Goal: Task Accomplishment & Management: Use online tool/utility

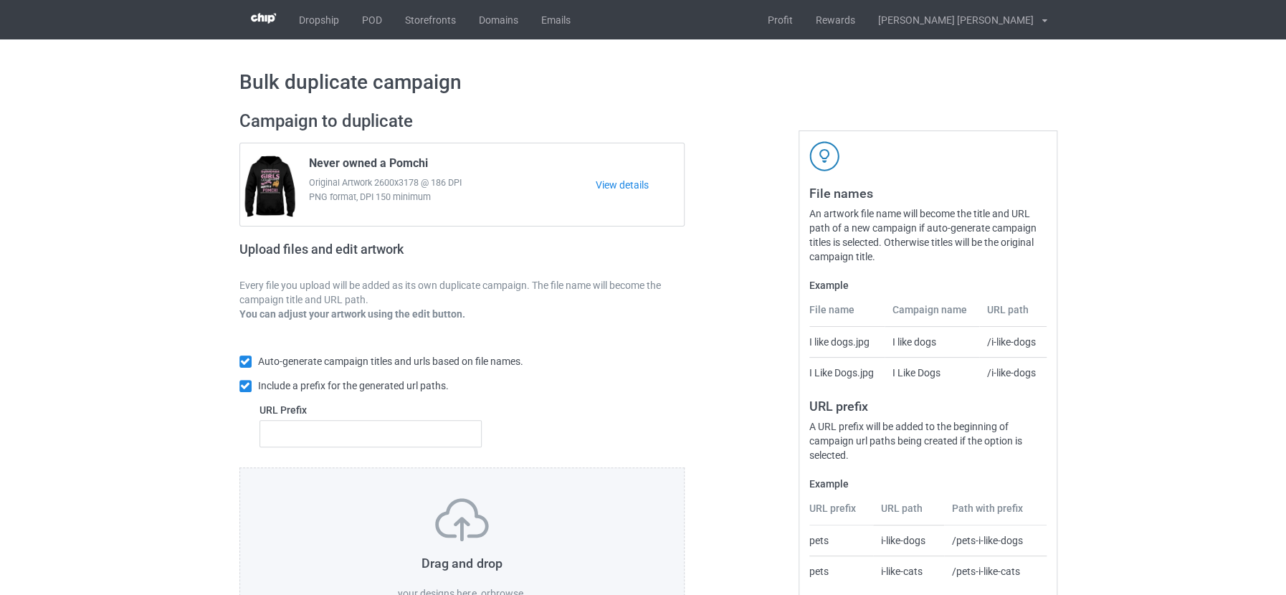
click at [502, 589] on label "browse" at bounding box center [506, 593] width 33 height 11
click at [0, 0] on input "browse" at bounding box center [0, 0] width 0 height 0
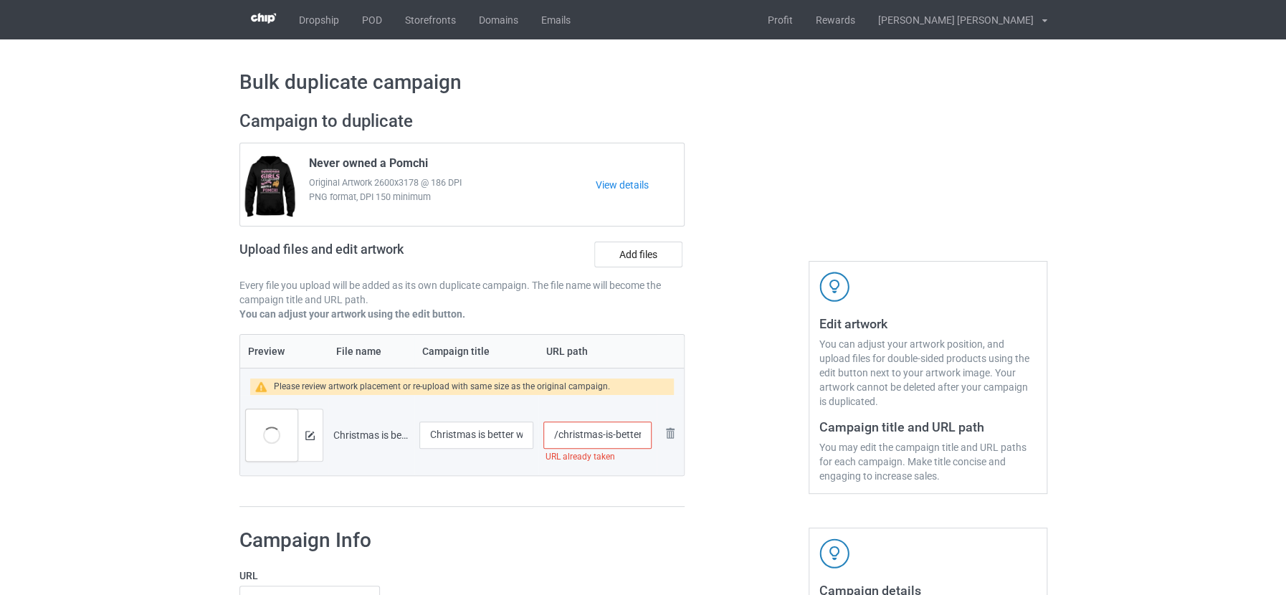
click at [571, 436] on input "/christmas-is-better-with-shire-horse" at bounding box center [597, 434] width 108 height 27
click at [616, 491] on div "Preview File name Campaign title URL path Please review artwork placement or re…" at bounding box center [462, 420] width 446 height 173
click at [621, 436] on input "/christmas-is-better-with-shire-horse-new" at bounding box center [597, 434] width 108 height 27
click at [571, 434] on input "/christmas-is-better-with-shire-horse-new" at bounding box center [597, 434] width 108 height 27
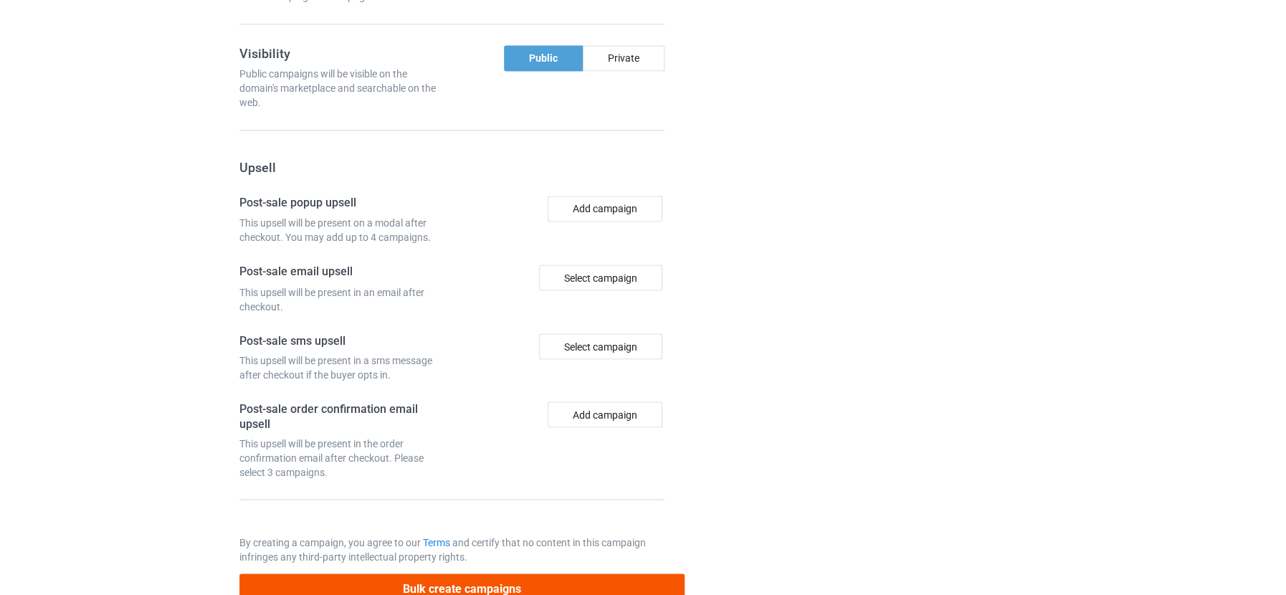
scroll to position [1234, 0]
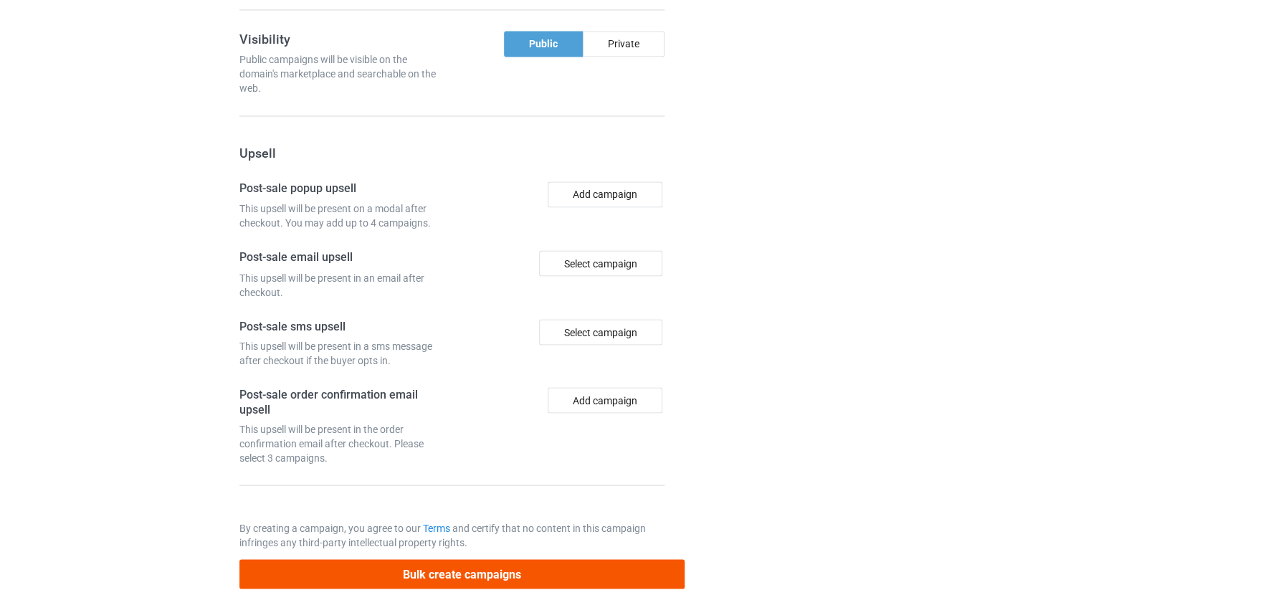
type input "/christmas-is-better-with-my-shire-horse-new"
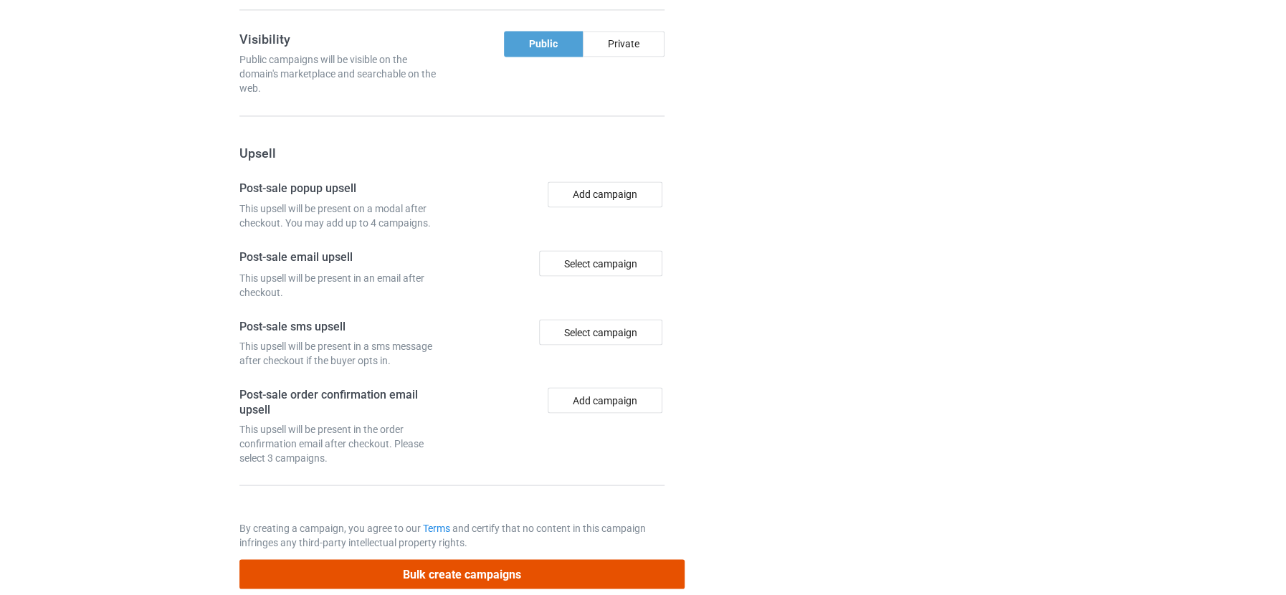
click at [498, 559] on button "Bulk create campaigns" at bounding box center [462, 573] width 446 height 29
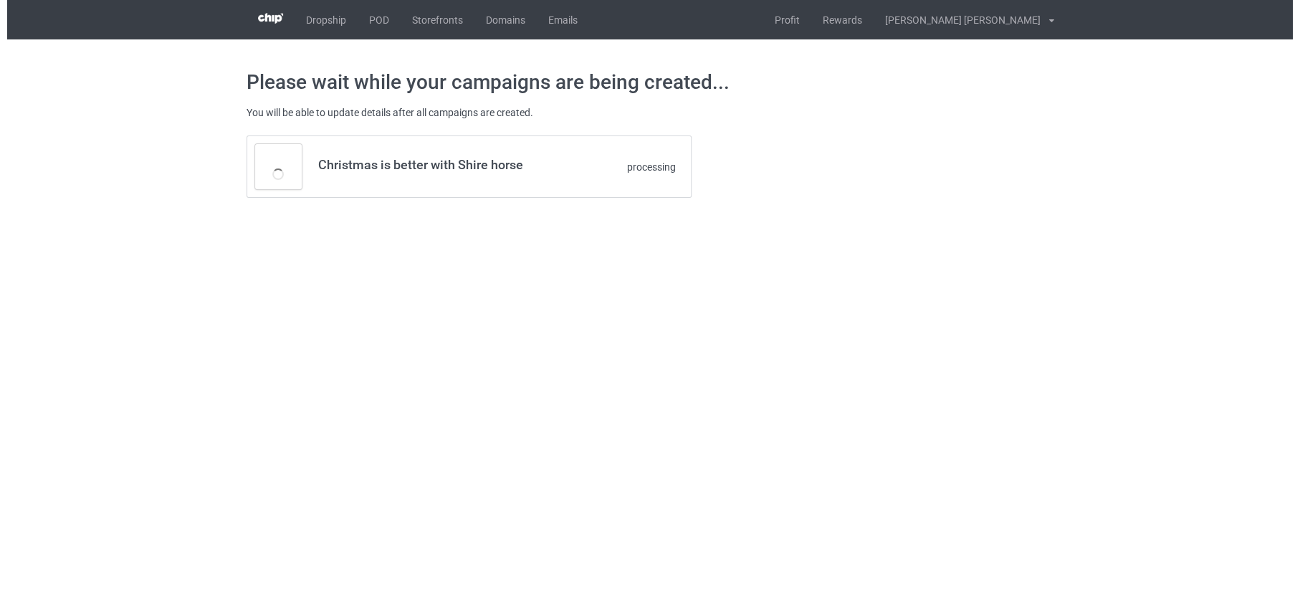
scroll to position [0, 0]
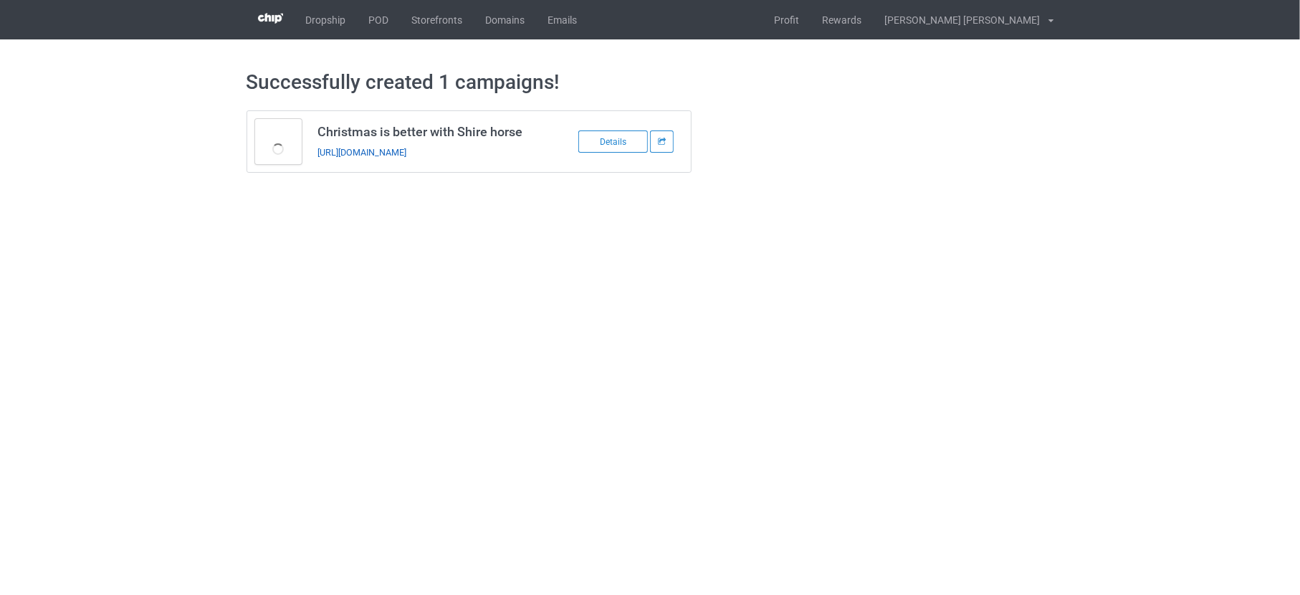
click at [406, 151] on link "[URL][DOMAIN_NAME]" at bounding box center [362, 152] width 89 height 11
click at [406, 154] on link "[URL][DOMAIN_NAME]" at bounding box center [362, 152] width 89 height 11
click at [374, 24] on link "POD" at bounding box center [379, 19] width 43 height 39
